Goal: Information Seeking & Learning: Find specific fact

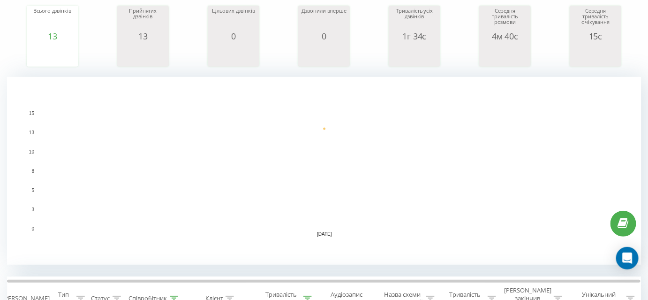
scroll to position [127, 0]
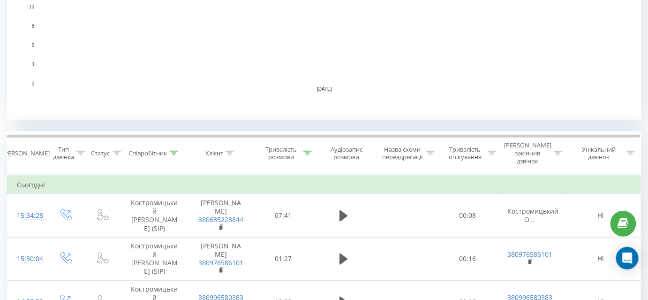
scroll to position [298, 0]
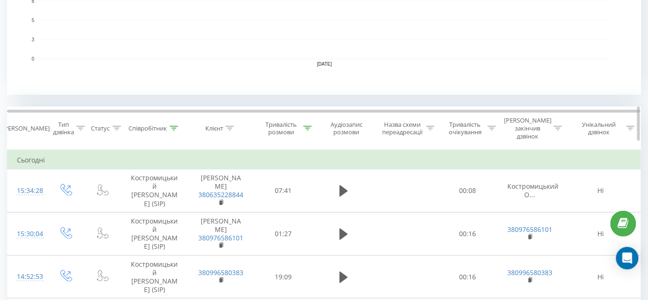
click at [308, 126] on icon at bounding box center [307, 128] width 8 height 5
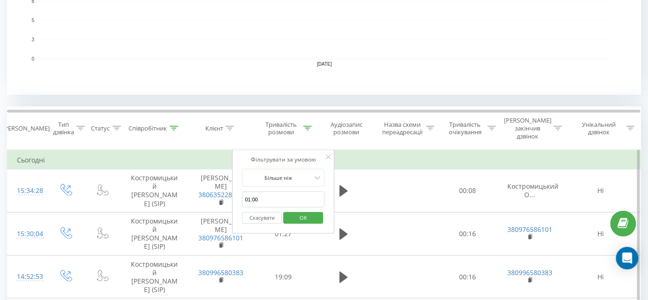
click at [262, 212] on button "Скасувати" at bounding box center [262, 218] width 40 height 12
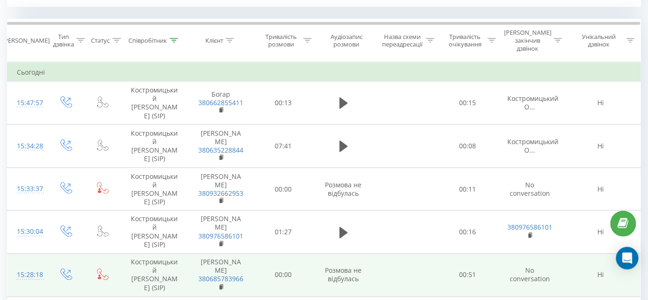
scroll to position [344, 0]
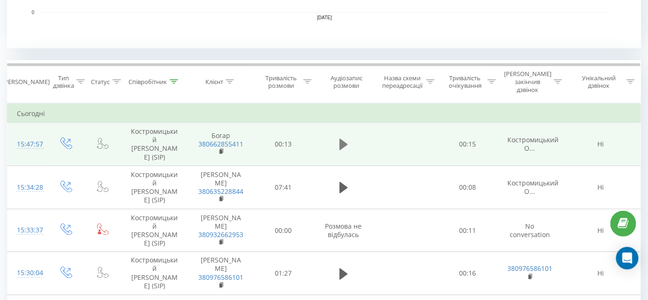
click at [342, 139] on icon at bounding box center [343, 144] width 8 height 11
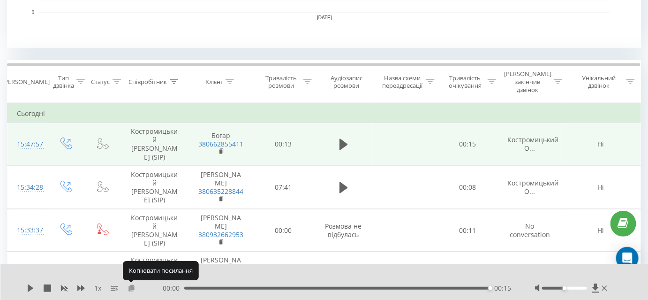
click at [130, 289] on icon at bounding box center [131, 287] width 8 height 7
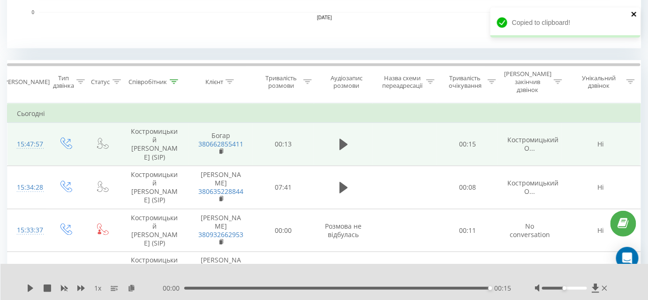
click at [635, 13] on icon "close" at bounding box center [633, 14] width 5 height 5
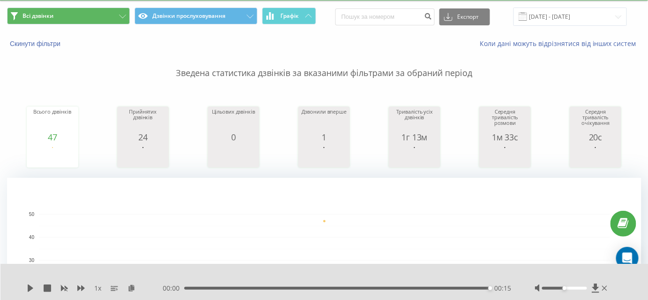
scroll to position [42, 0]
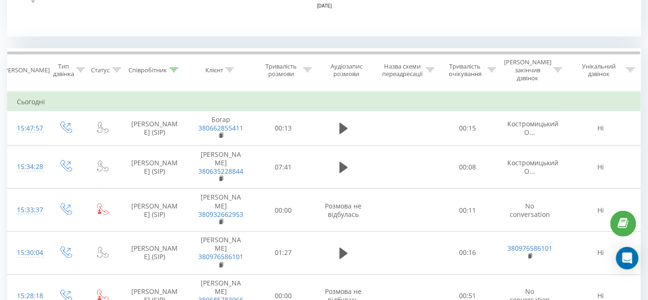
scroll to position [426, 0]
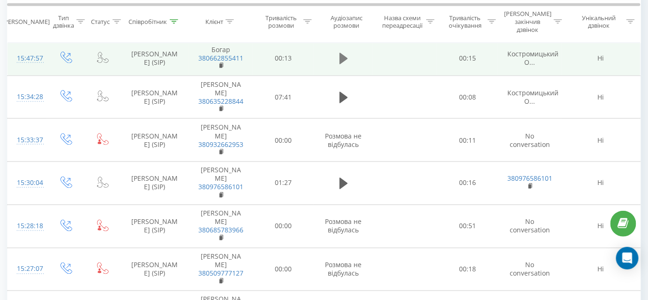
click at [344, 53] on icon at bounding box center [343, 58] width 8 height 13
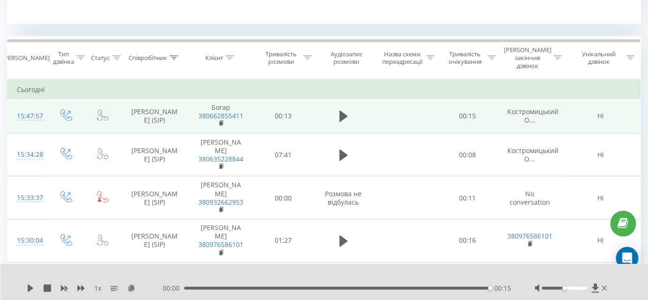
scroll to position [383, 0]
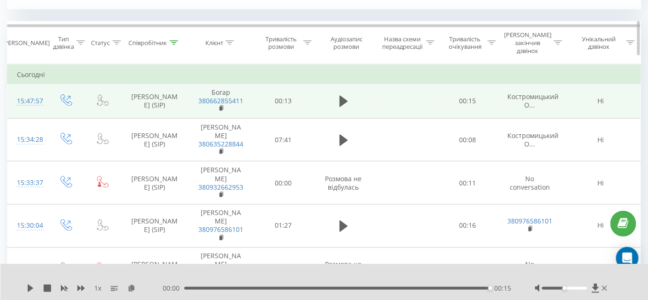
click at [307, 40] on icon at bounding box center [307, 42] width 8 height 5
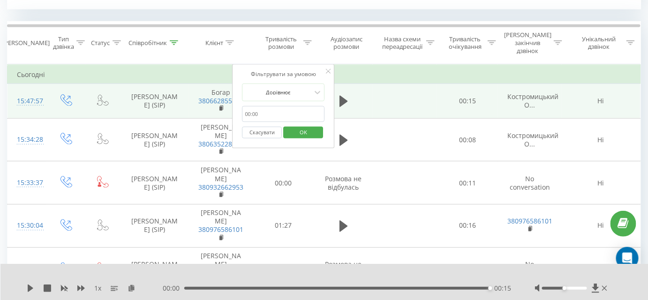
click at [276, 106] on input "text" at bounding box center [283, 114] width 82 height 16
type input "01:00"
click at [286, 85] on div "Дорівнює" at bounding box center [278, 92] width 68 height 14
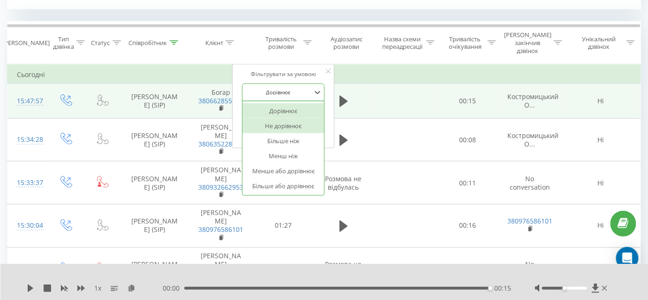
click at [293, 118] on div "Не дорівнює" at bounding box center [284, 125] width 82 height 15
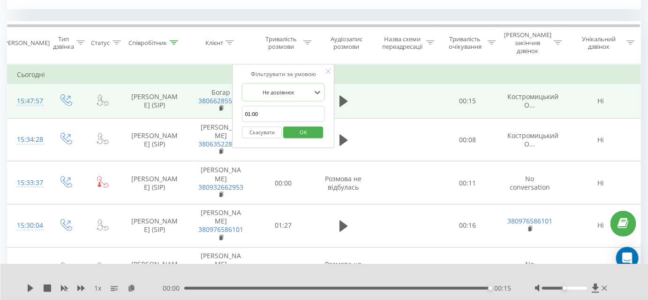
click at [309, 88] on div at bounding box center [278, 92] width 67 height 9
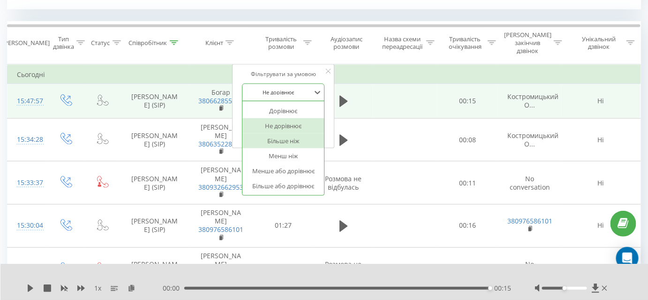
click at [296, 134] on div "Більше ніж" at bounding box center [284, 140] width 82 height 15
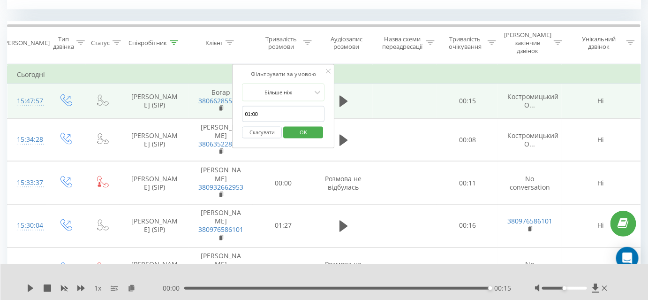
click at [307, 125] on span "OK" at bounding box center [303, 132] width 26 height 15
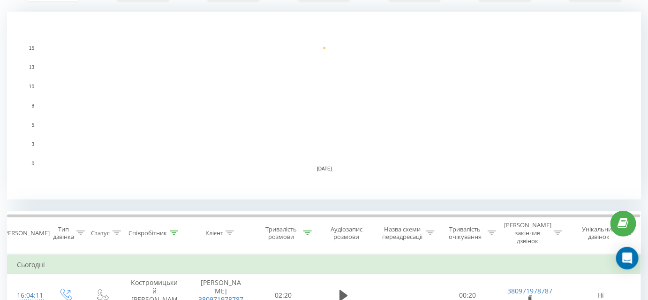
scroll to position [213, 0]
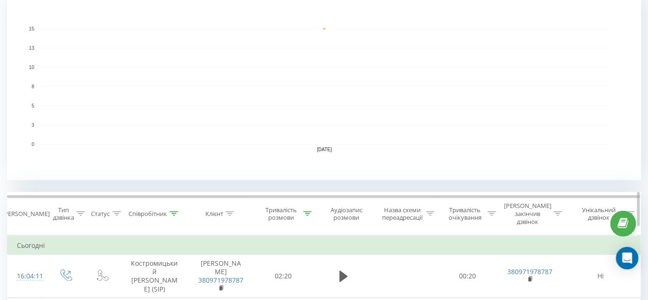
click at [174, 213] on th "Співробітник" at bounding box center [154, 213] width 69 height 43
click at [172, 211] on icon at bounding box center [174, 213] width 8 height 5
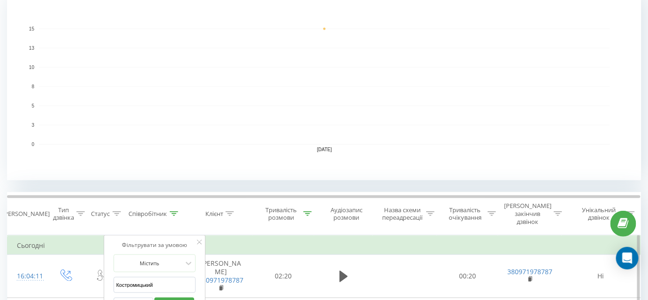
click at [167, 277] on input "Костромицький" at bounding box center [154, 285] width 82 height 16
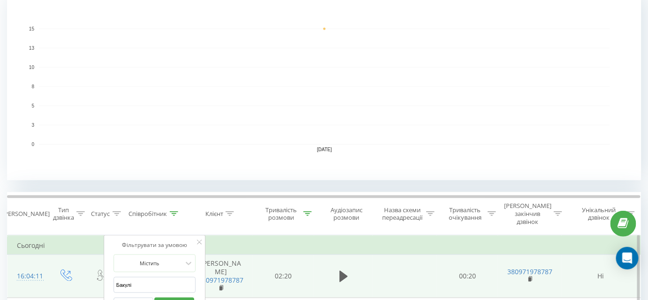
type input "Бакулін"
click button "OK" at bounding box center [175, 303] width 40 height 12
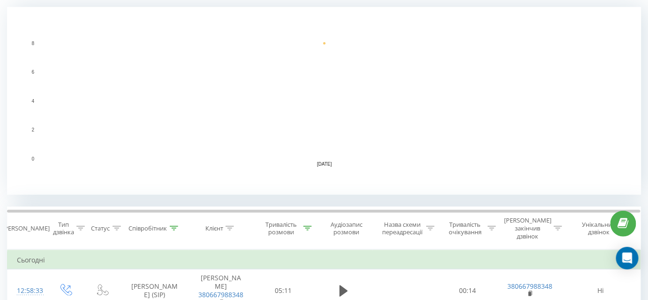
scroll to position [255, 0]
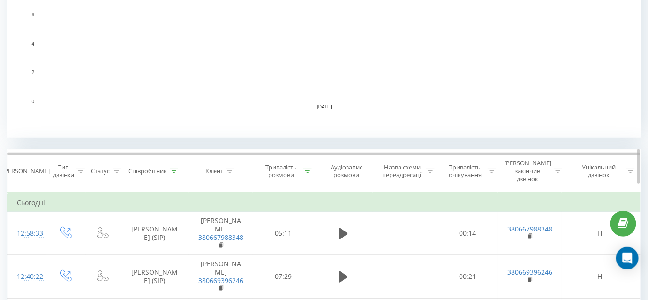
click at [173, 168] on icon at bounding box center [174, 170] width 8 height 5
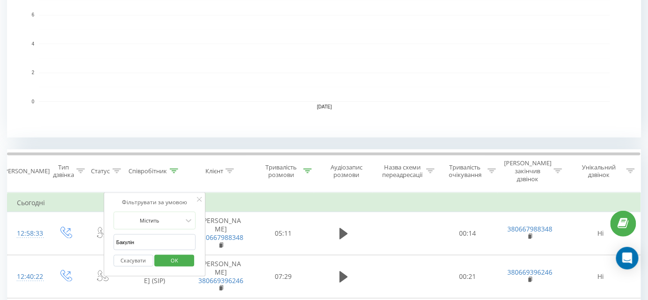
click at [151, 235] on input "Бакулін" at bounding box center [154, 242] width 82 height 16
type input "Заборська"
click button "OK" at bounding box center [175, 261] width 40 height 12
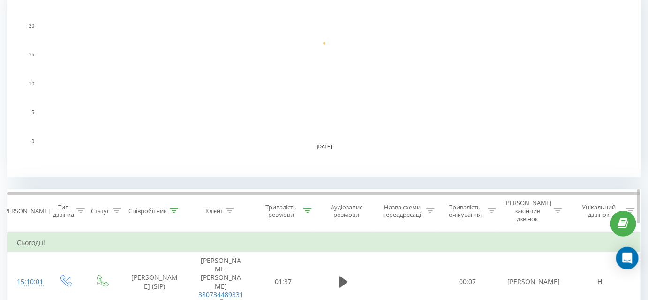
scroll to position [213, 0]
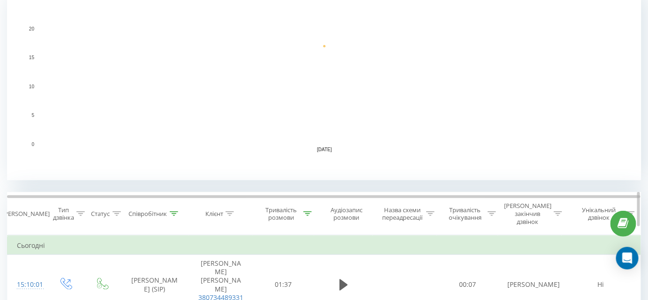
click at [175, 211] on icon at bounding box center [174, 213] width 8 height 5
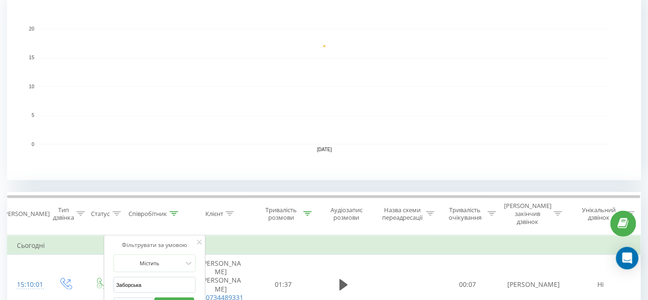
click at [142, 277] on input "Заборська" at bounding box center [154, 285] width 82 height 16
type input "Лучків"
click button "OK" at bounding box center [175, 303] width 40 height 12
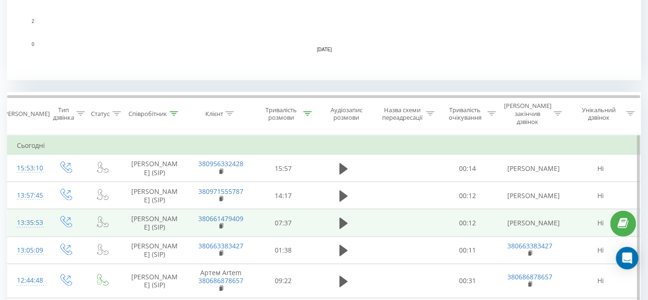
scroll to position [383, 0]
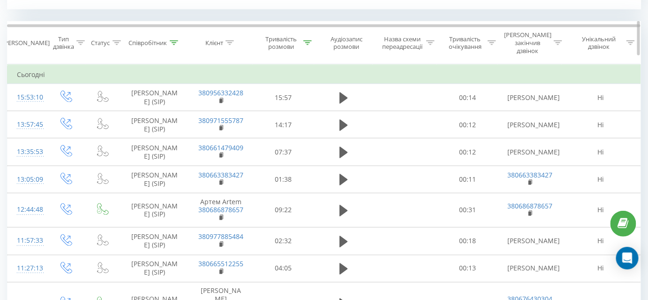
click at [172, 40] on icon at bounding box center [174, 42] width 8 height 5
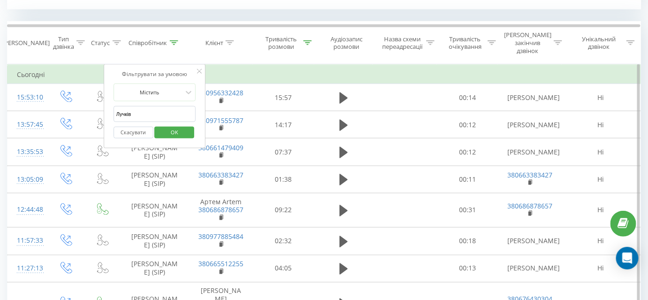
click at [149, 106] on input "Лучків" at bounding box center [154, 114] width 82 height 16
type input "Тягло"
click button "OK" at bounding box center [175, 133] width 40 height 12
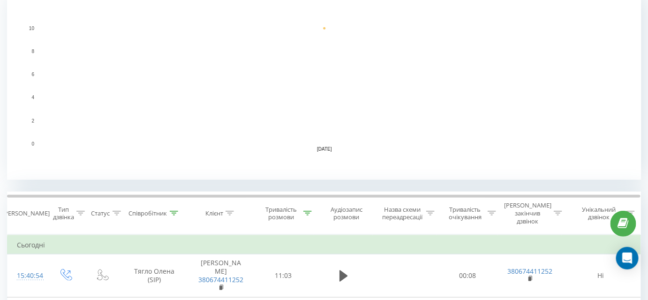
scroll to position [255, 0]
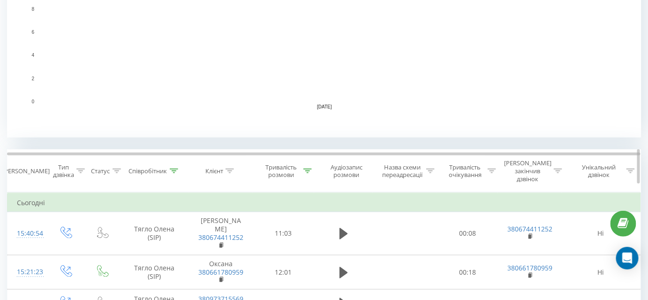
click at [177, 168] on icon at bounding box center [174, 170] width 8 height 5
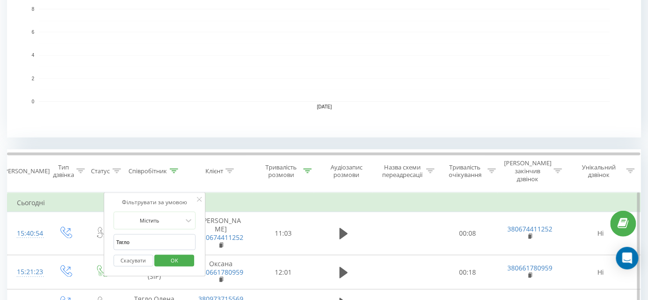
click at [156, 234] on input "Тягло" at bounding box center [154, 242] width 82 height 16
click at [155, 234] on input "Тягло" at bounding box center [154, 242] width 82 height 16
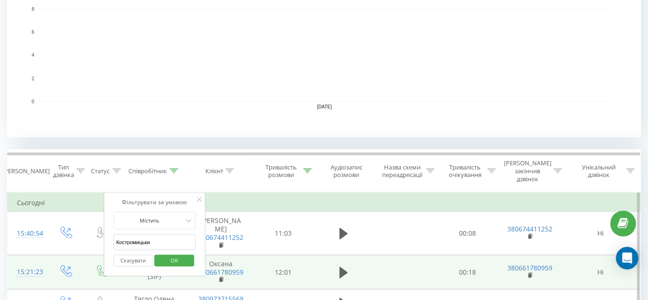
type input "Костромицький"
click button "OK" at bounding box center [175, 261] width 40 height 12
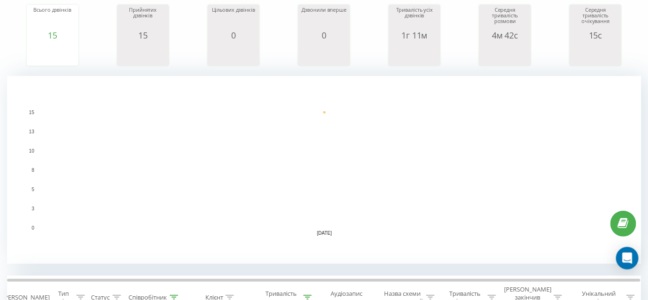
scroll to position [127, 0]
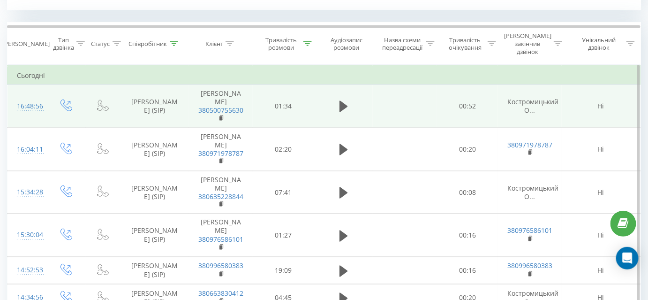
scroll to position [383, 0]
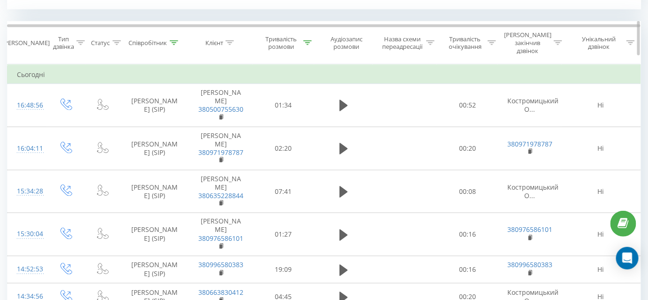
click at [309, 40] on icon at bounding box center [307, 42] width 8 height 5
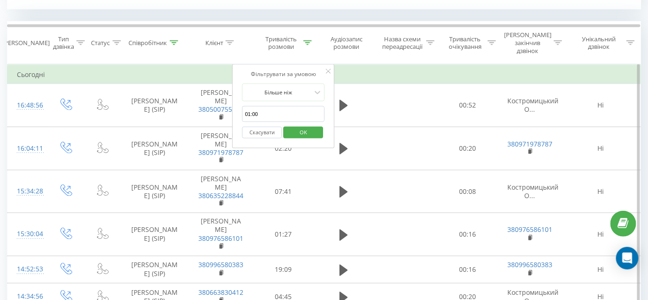
click at [266, 127] on button "Скасувати" at bounding box center [262, 133] width 40 height 12
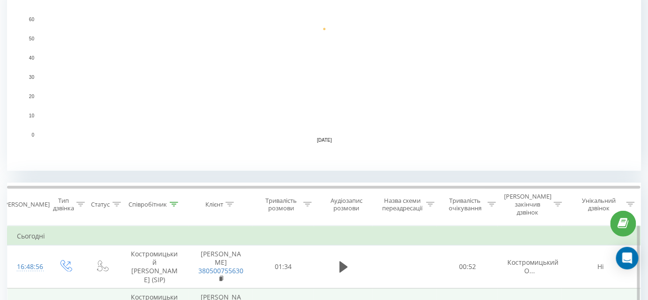
scroll to position [255, 0]
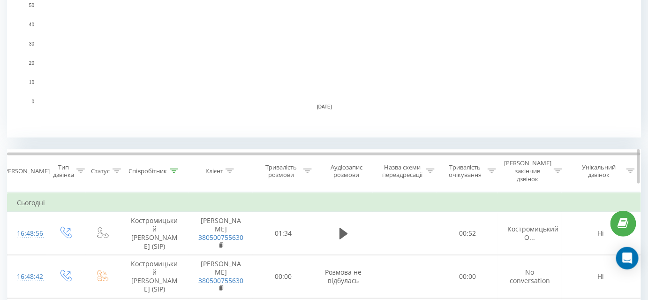
click at [307, 168] on icon at bounding box center [307, 170] width 8 height 5
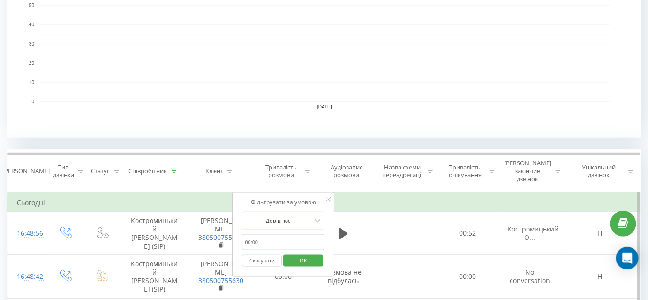
click at [285, 234] on input "text" at bounding box center [283, 242] width 82 height 16
type input "01:00"
click at [311, 253] on span "OK" at bounding box center [303, 260] width 26 height 15
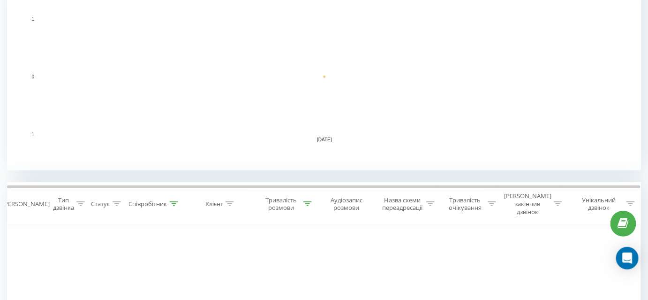
scroll to position [341, 0]
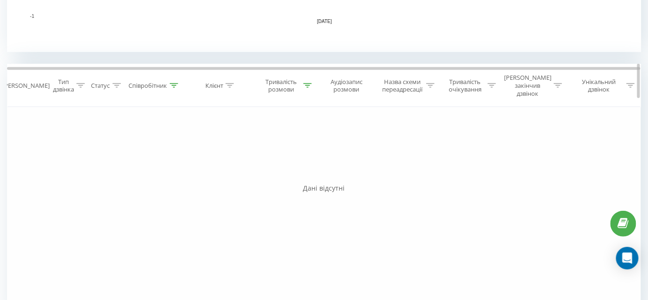
click at [310, 78] on div "Тривалість розмови" at bounding box center [286, 86] width 51 height 16
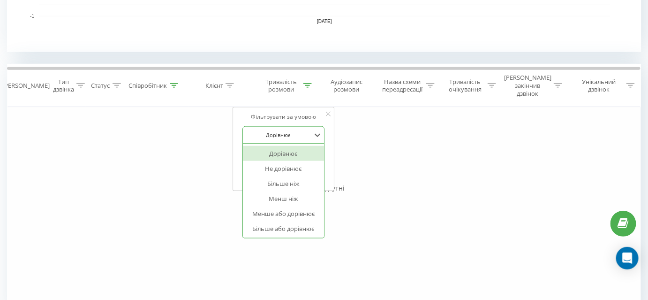
click at [291, 130] on div at bounding box center [278, 134] width 67 height 9
click at [278, 177] on div "Більше ніж" at bounding box center [284, 183] width 82 height 15
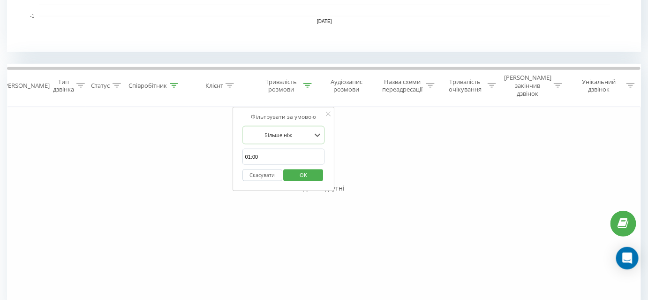
click at [315, 167] on span "OK" at bounding box center [303, 174] width 26 height 15
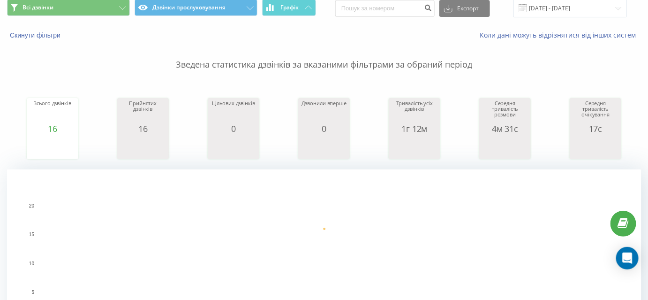
scroll to position [14, 0]
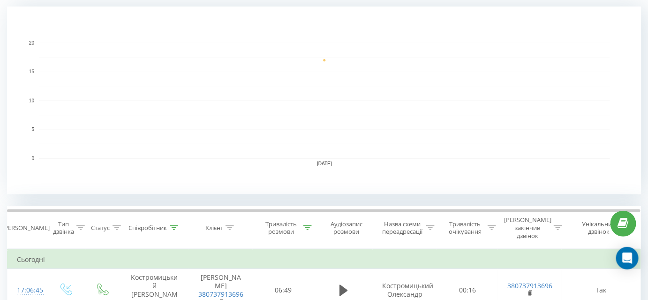
scroll to position [255, 0]
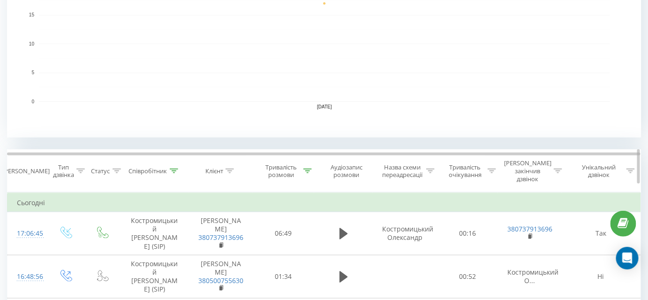
click at [308, 168] on icon at bounding box center [307, 170] width 8 height 5
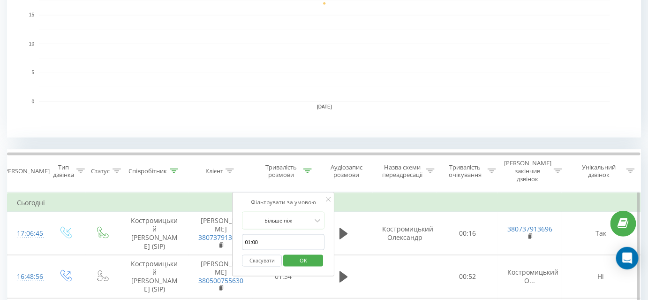
click at [264, 255] on button "Скасувати" at bounding box center [262, 261] width 40 height 12
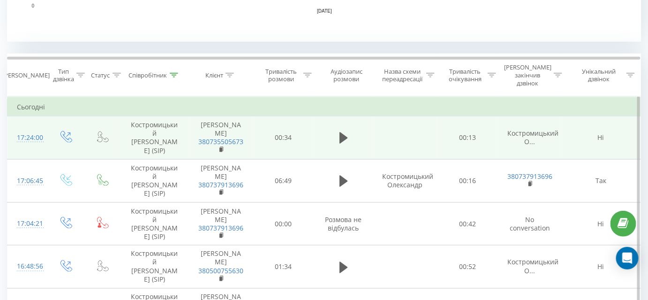
scroll to position [383, 0]
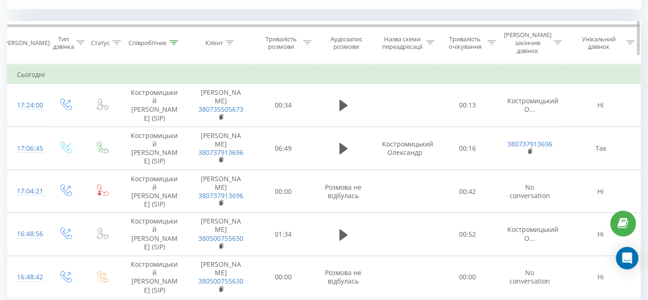
drag, startPoint x: 306, startPoint y: 37, endPoint x: 314, endPoint y: 37, distance: 8.4
click at [306, 40] on icon at bounding box center [307, 42] width 8 height 5
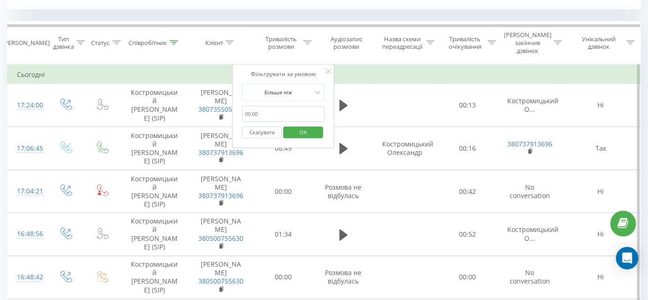
click at [285, 106] on input "01:00" at bounding box center [283, 114] width 82 height 16
type input "01:00"
click at [297, 125] on span "OK" at bounding box center [303, 132] width 26 height 15
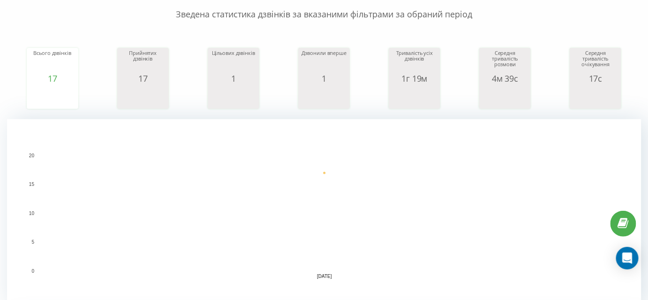
scroll to position [46, 0]
